Goal: Information Seeking & Learning: Learn about a topic

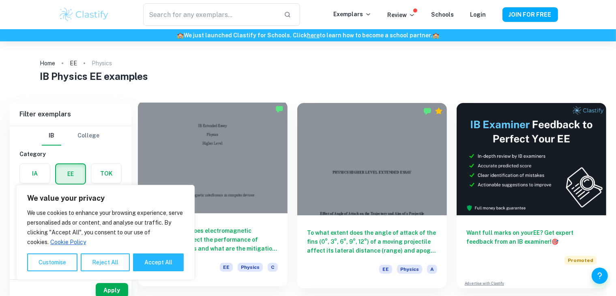
scroll to position [41, 0]
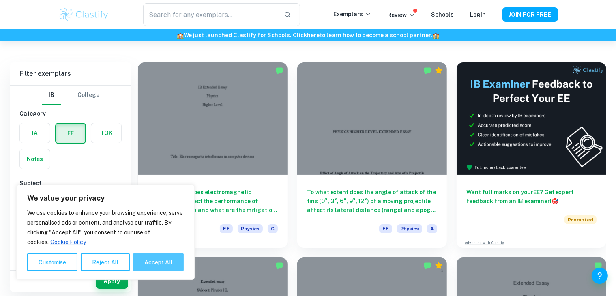
click at [160, 261] on button "Accept All" at bounding box center [158, 262] width 51 height 18
checkbox input "true"
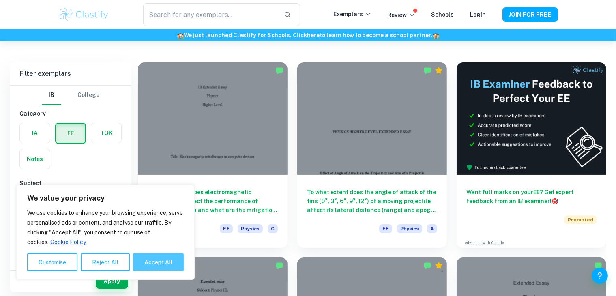
checkbox input "true"
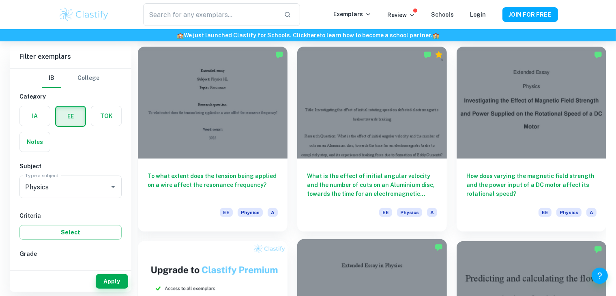
scroll to position [243, 0]
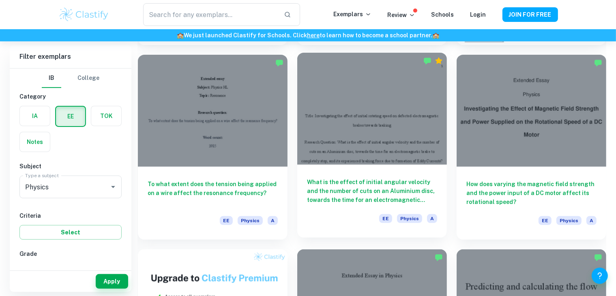
click at [332, 187] on h6 "What is the effect of initial angular velocity and the number of cuts on an Alu…" at bounding box center [372, 191] width 130 height 27
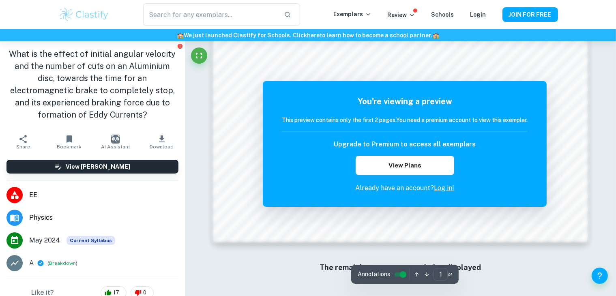
scroll to position [868, 0]
